Goal: Find specific page/section: Find specific page/section

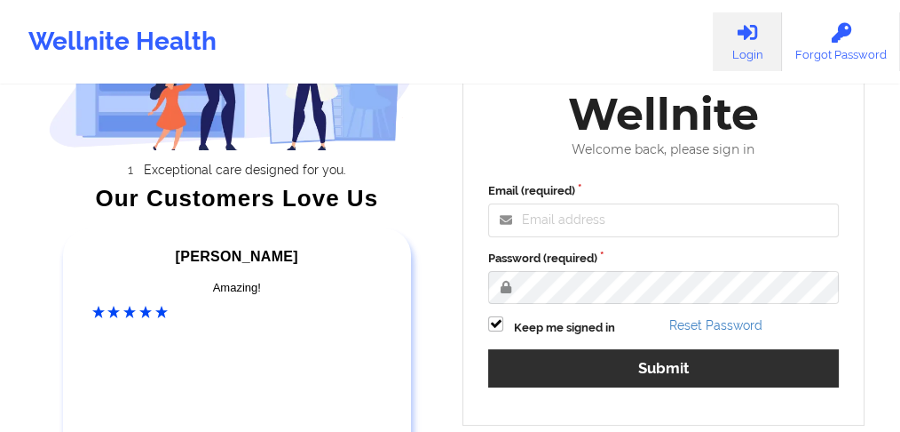
scroll to position [265, 0]
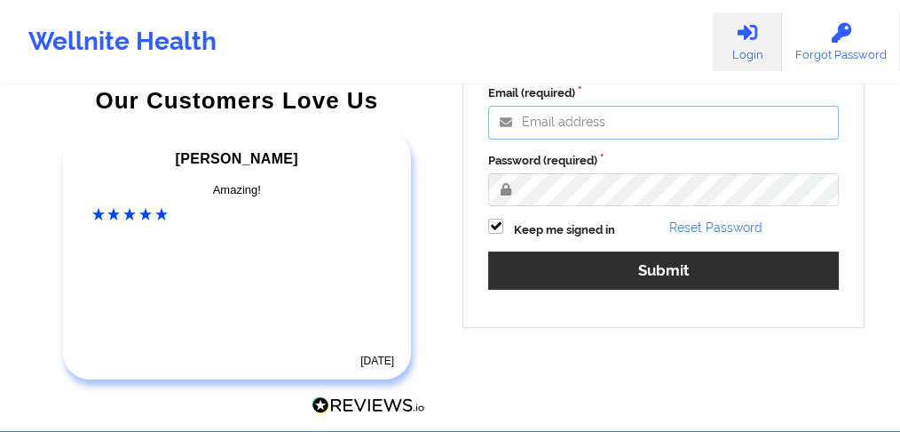
type input "[EMAIL_ADDRESS][PERSON_NAME][DOMAIN_NAME]"
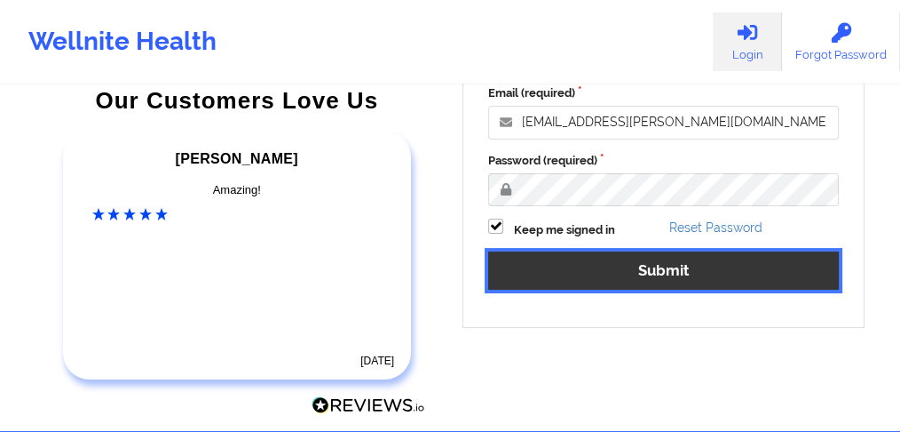
click at [605, 276] on button "Submit" at bounding box center [663, 270] width 351 height 38
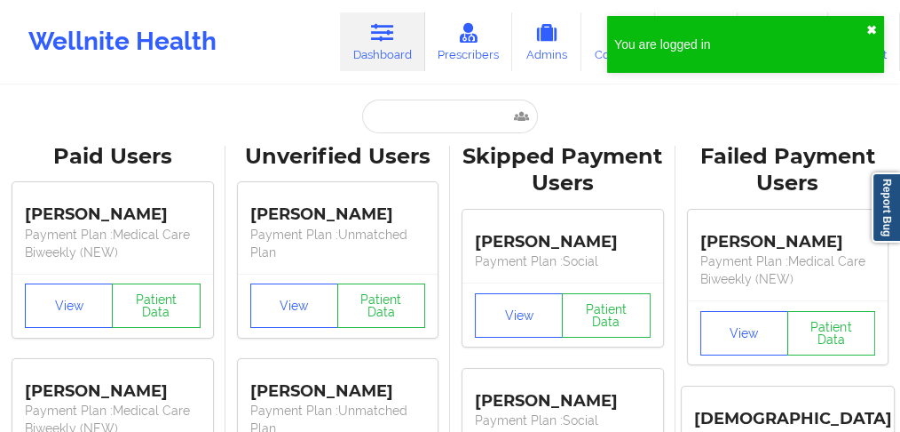
click at [871, 28] on button "✖︎" at bounding box center [872, 30] width 11 height 14
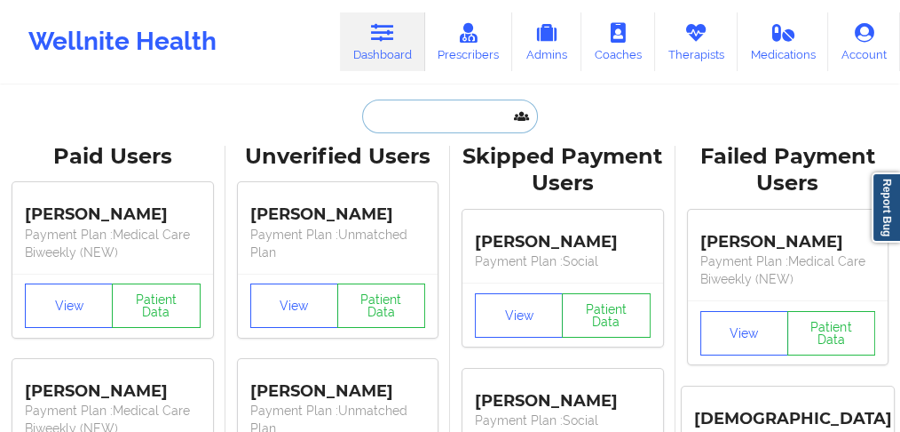
click at [415, 117] on input "text" at bounding box center [450, 116] width 176 height 34
paste input "[PERSON_NAME]"
type input "[PERSON_NAME]"
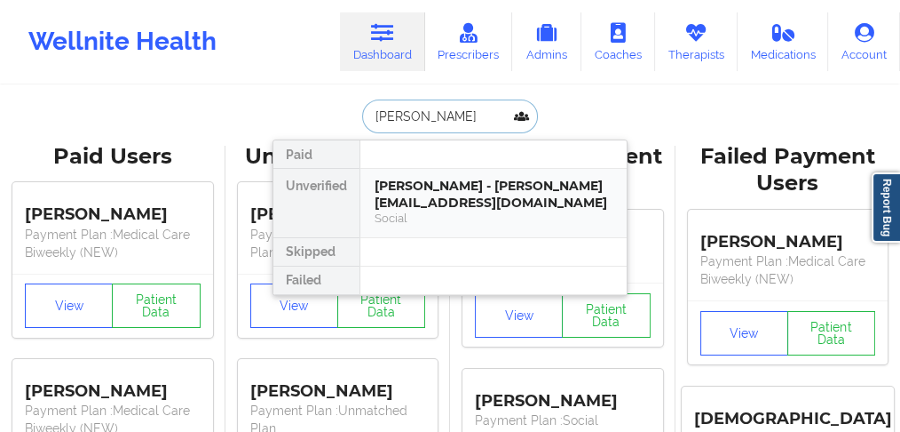
click at [410, 197] on div "[PERSON_NAME] - [PERSON_NAME][EMAIL_ADDRESS][DOMAIN_NAME]" at bounding box center [494, 194] width 238 height 33
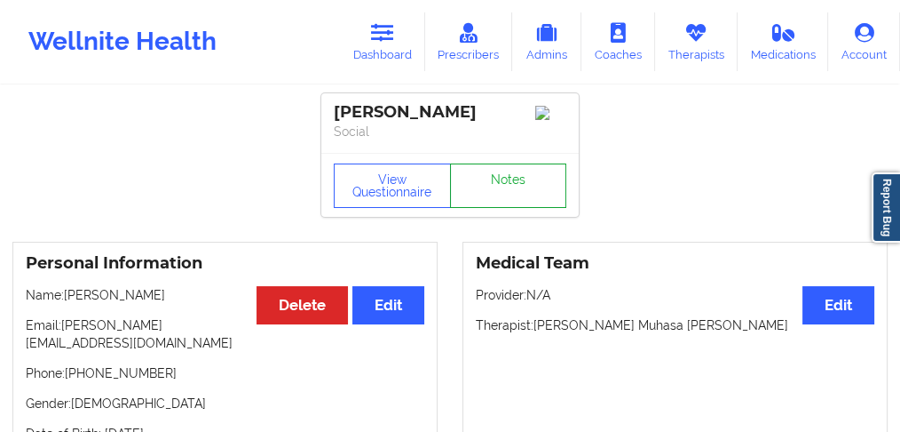
click at [507, 194] on link "Notes" at bounding box center [508, 185] width 117 height 44
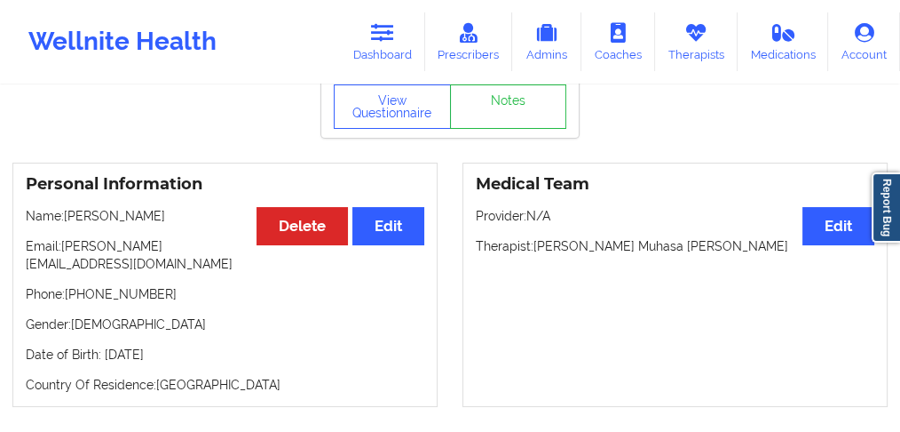
scroll to position [59, 0]
